Goal: Information Seeking & Learning: Compare options

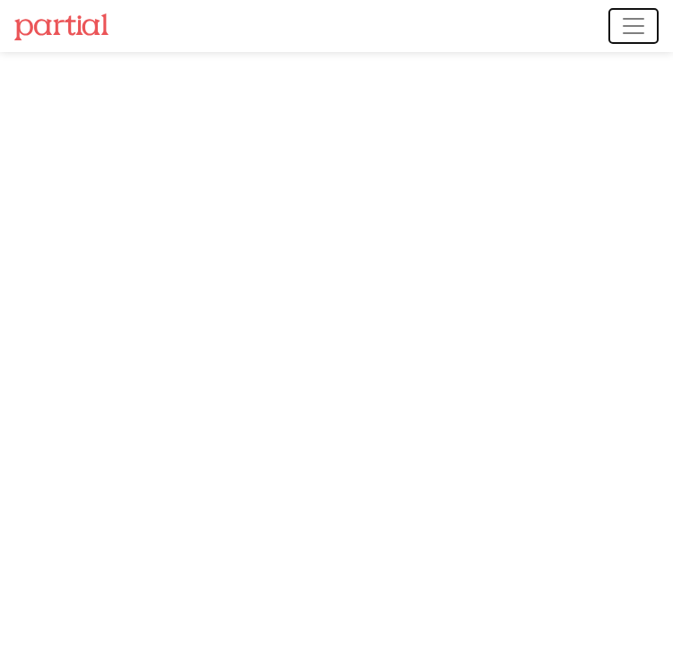
click at [629, 22] on span "Toggle navigation" at bounding box center [633, 26] width 27 height 27
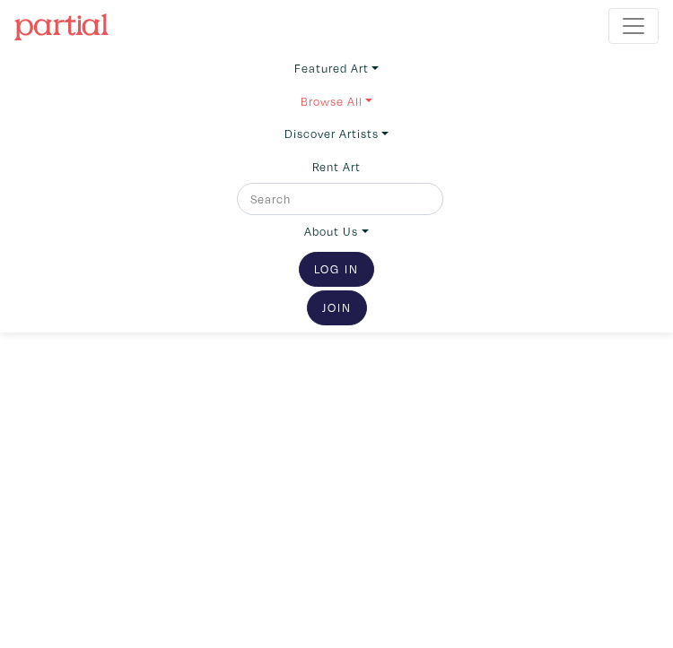
click at [358, 84] on link "Browse All" at bounding box center [336, 68] width 84 height 32
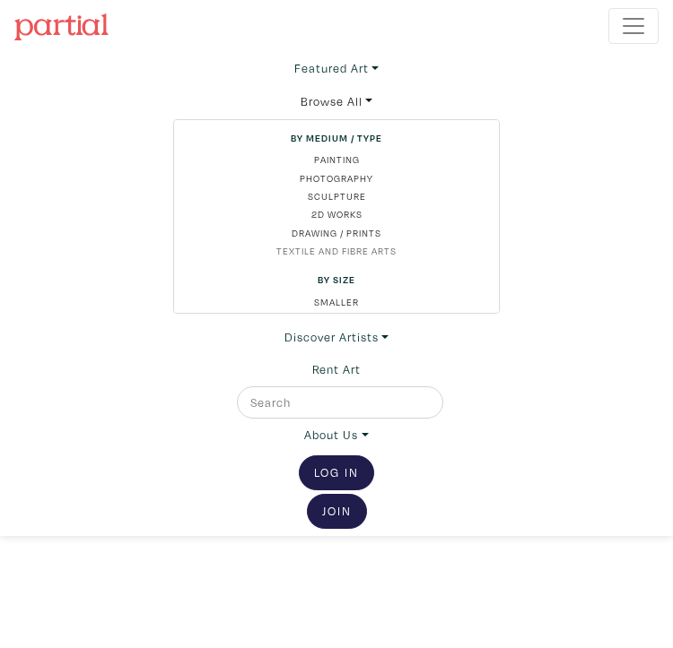
click at [362, 253] on link "Textile and Fibre Arts" at bounding box center [336, 251] width 296 height 14
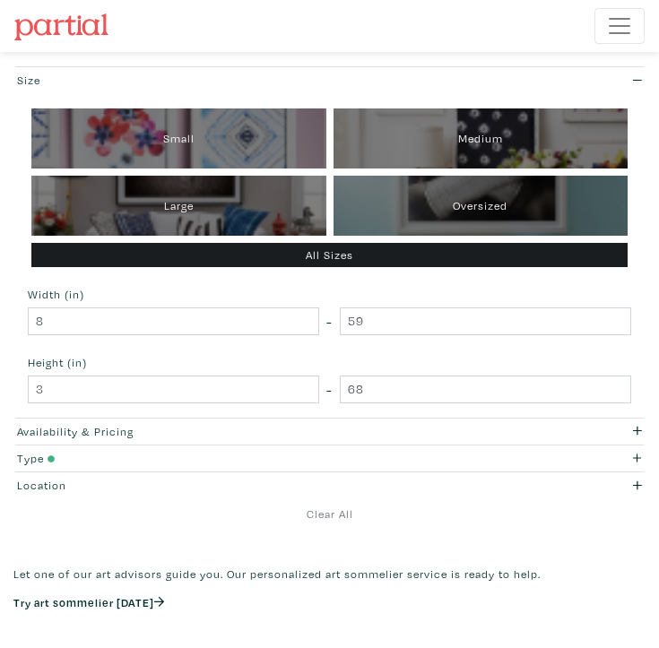
click at [310, 195] on div "Large" at bounding box center [178, 206] width 295 height 60
type input "28"
type input "48"
type input "28"
type input "48"
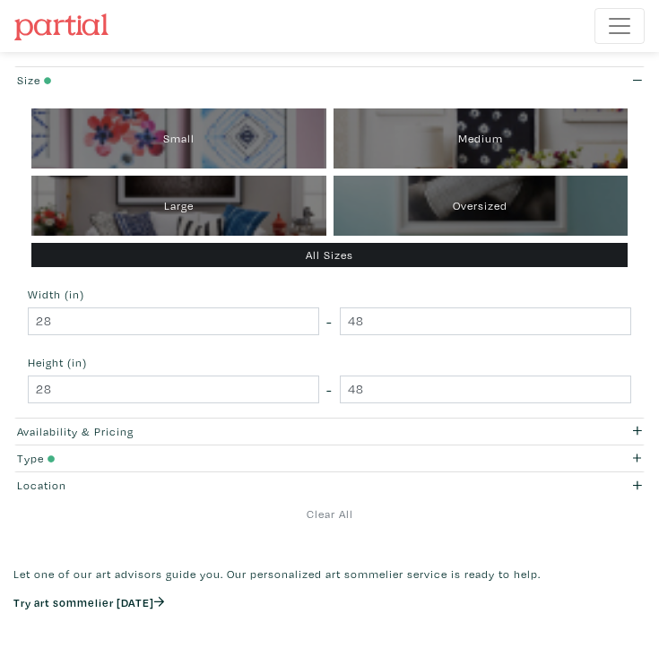
click at [421, 205] on div "Oversized" at bounding box center [481, 206] width 295 height 60
type input "48"
type input "59"
type input "48"
type input "68"
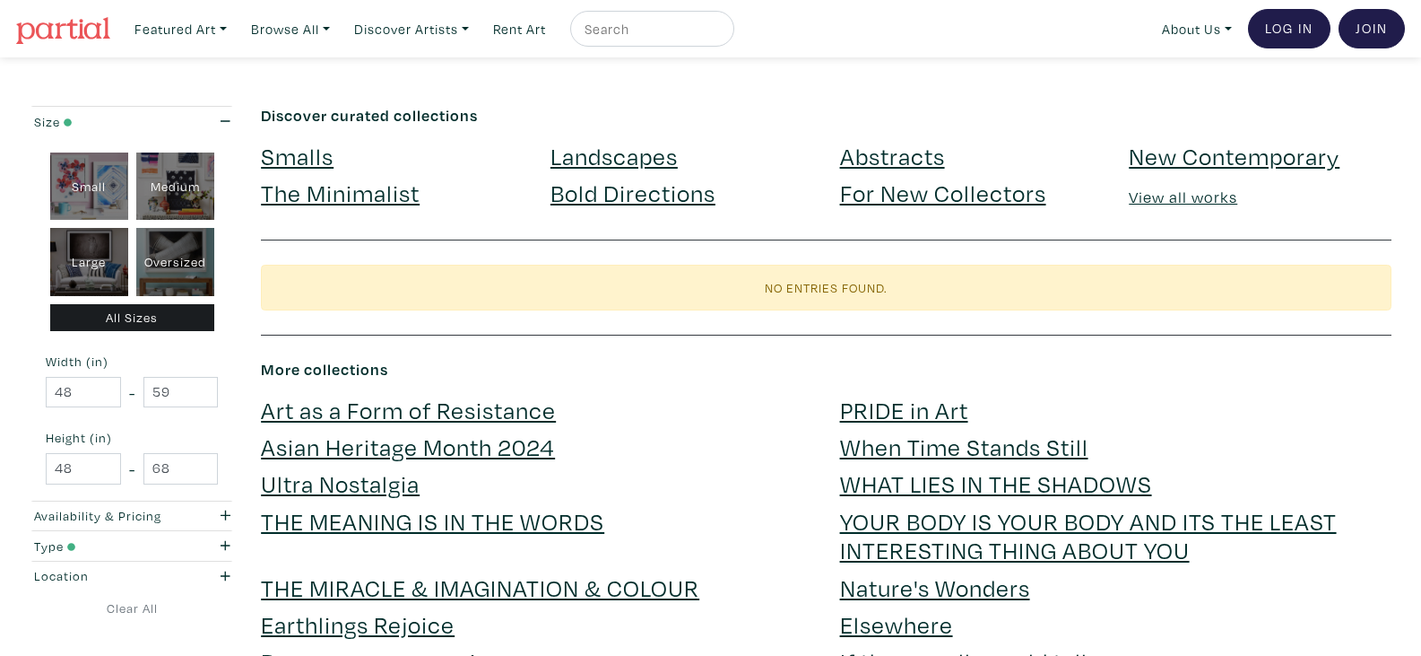
click at [97, 254] on div "Large" at bounding box center [89, 262] width 78 height 68
type input "28"
type input "48"
type input "28"
type input "48"
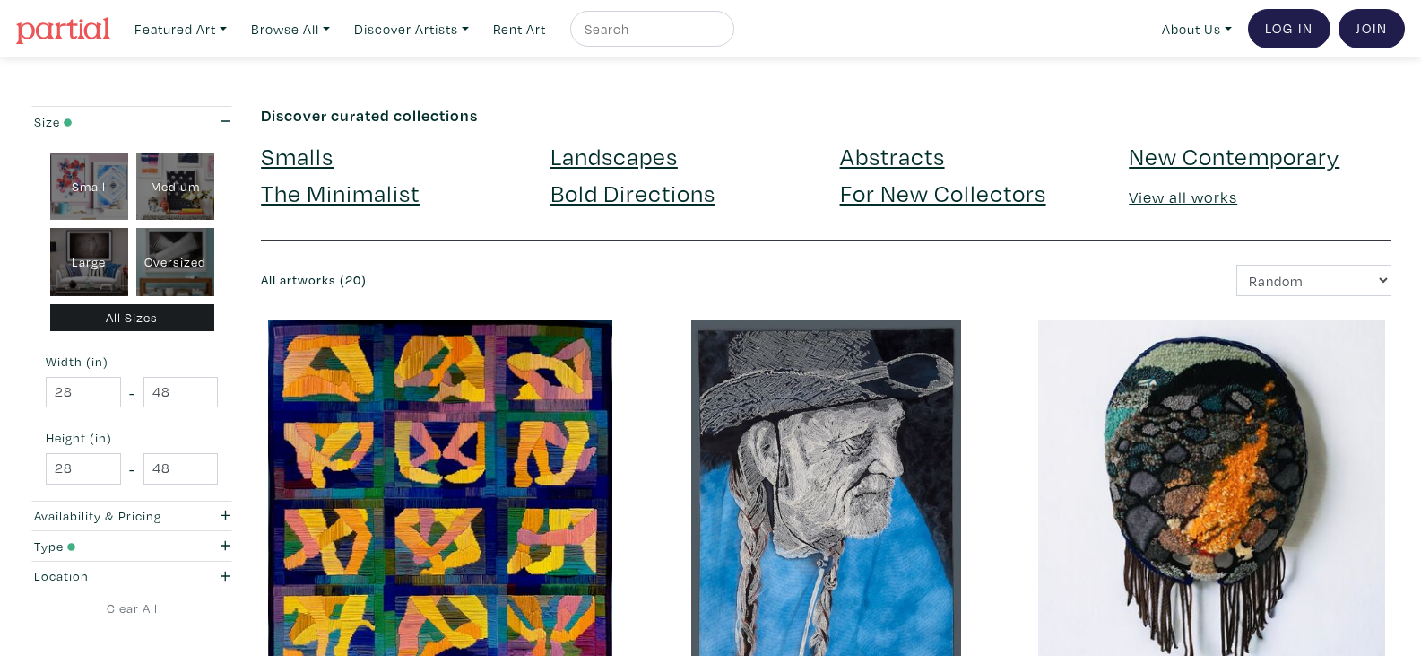
click at [126, 326] on div "All Sizes" at bounding box center [132, 318] width 164 height 28
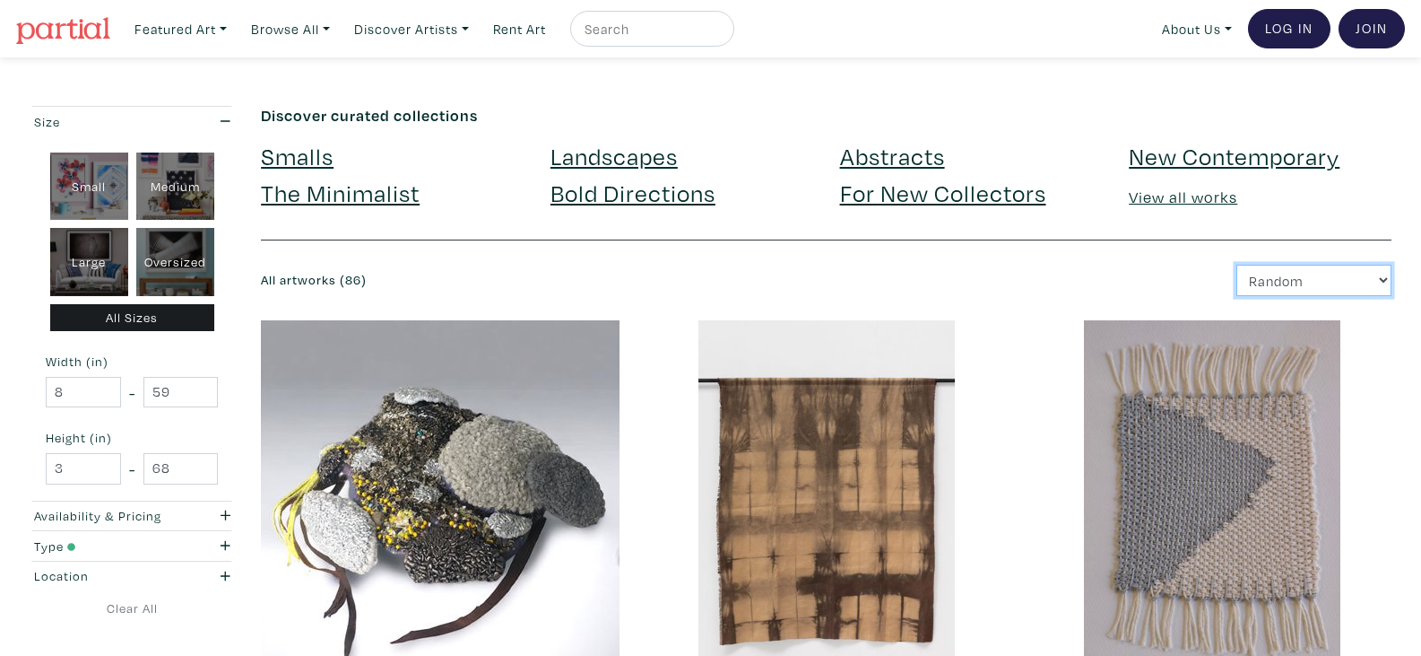
click at [1349, 277] on select "Newest Random Price: Low to High Price: High to Low" at bounding box center [1314, 280] width 155 height 31
select select "price"
click at [1237, 265] on select "Newest Random Price: Low to High Price: High to Low" at bounding box center [1314, 280] width 155 height 31
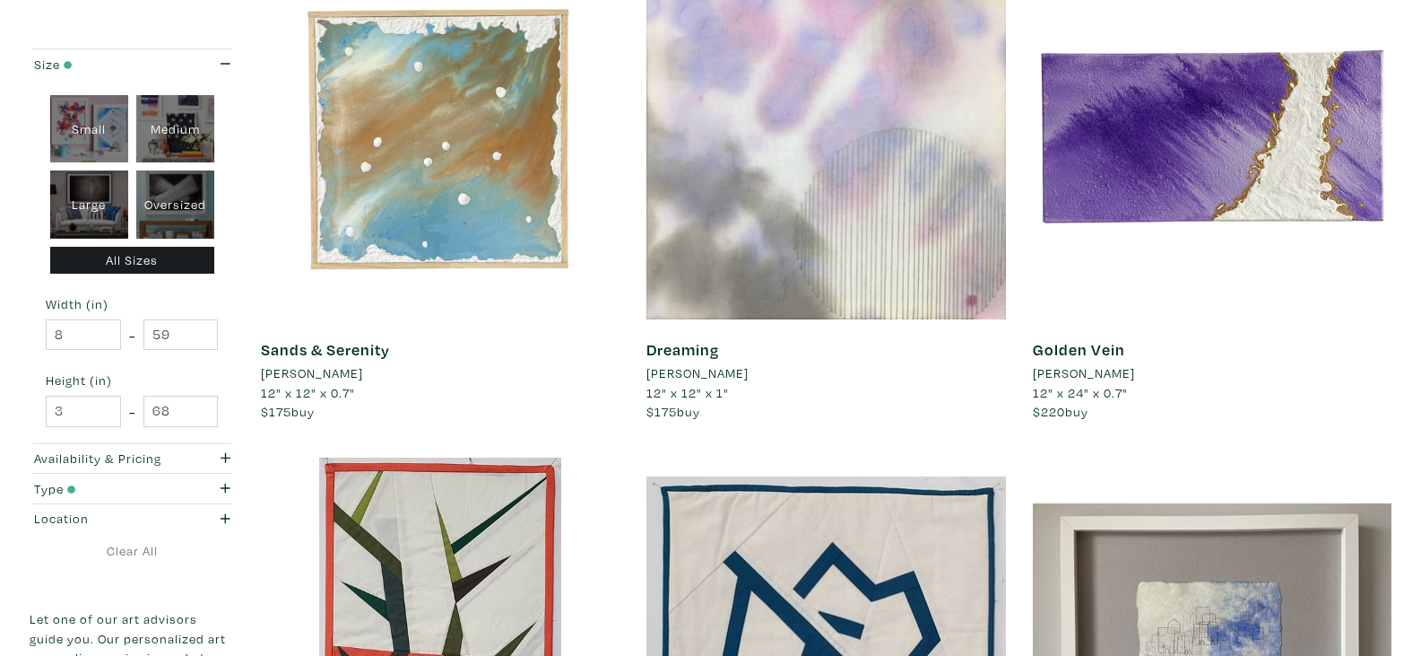
scroll to position [897, 0]
